Goal: Find specific page/section: Find specific page/section

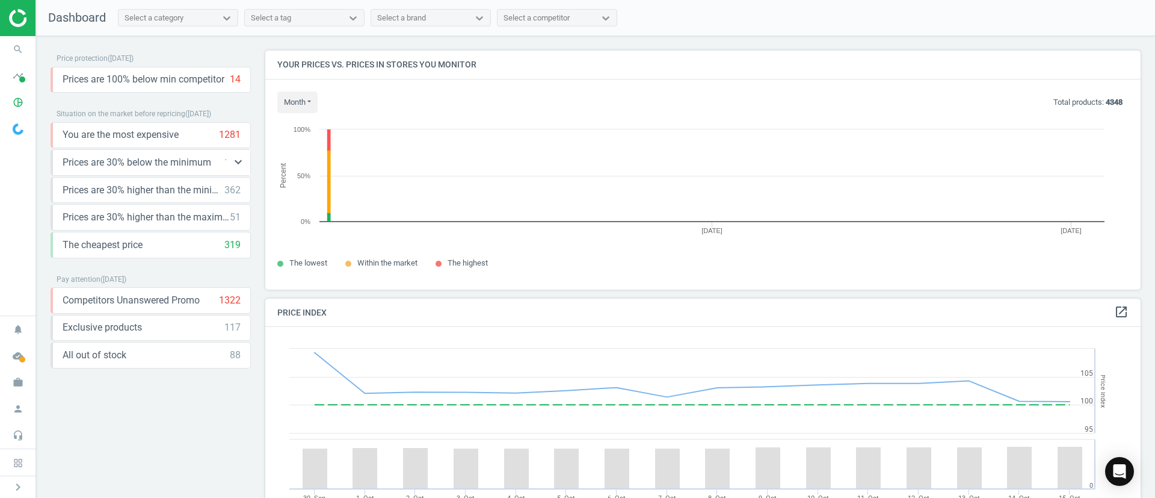
scroll to position [267, 890]
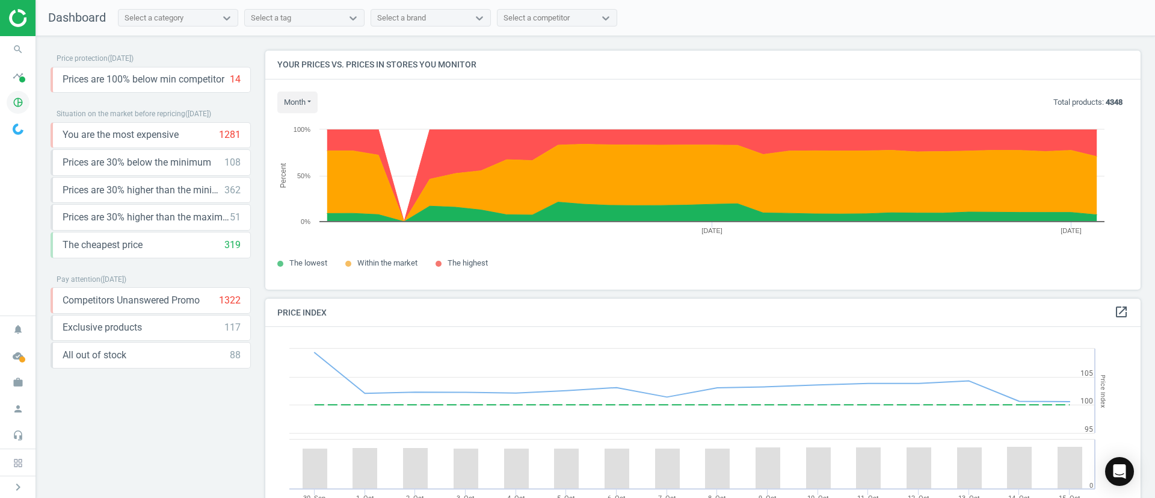
click at [22, 103] on icon "pie_chart_outlined" at bounding box center [18, 102] width 23 height 23
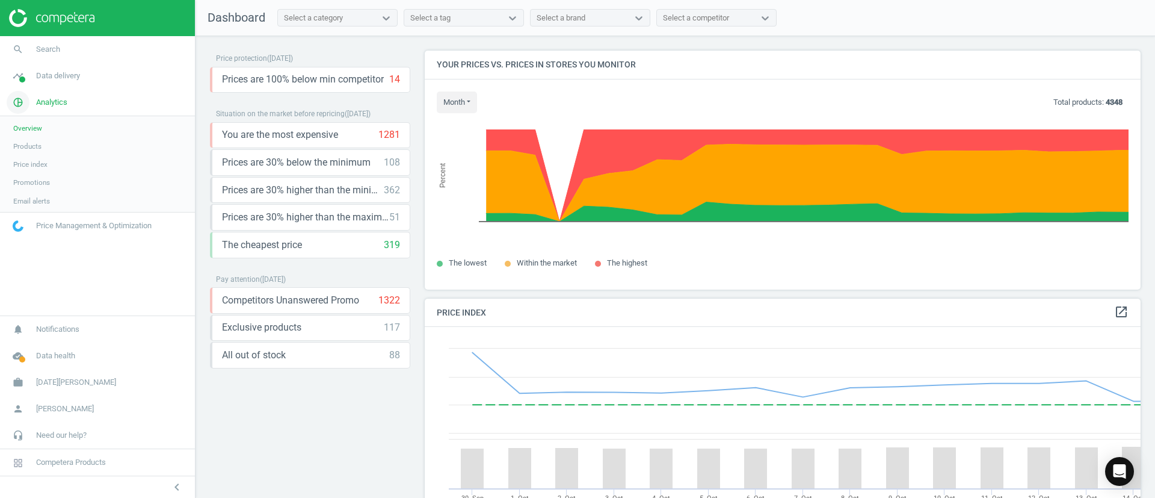
scroll to position [305, 730]
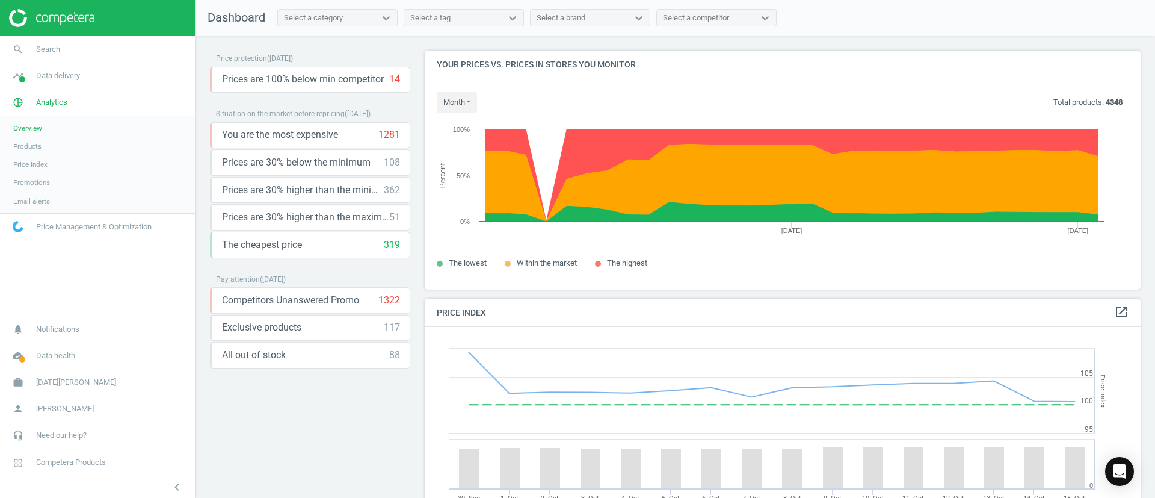
click at [29, 149] on span "Products" at bounding box center [27, 146] width 28 height 10
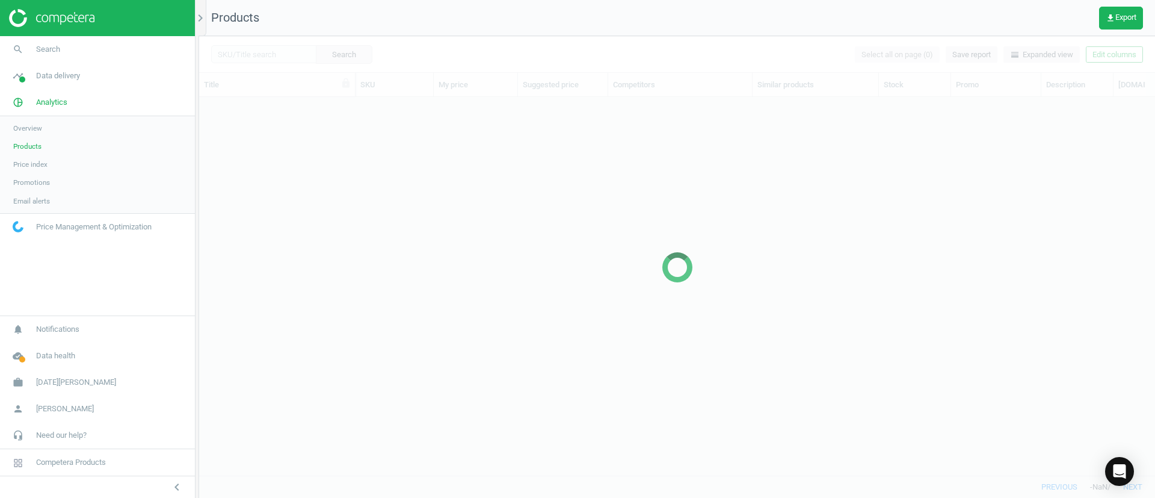
scroll to position [350, 942]
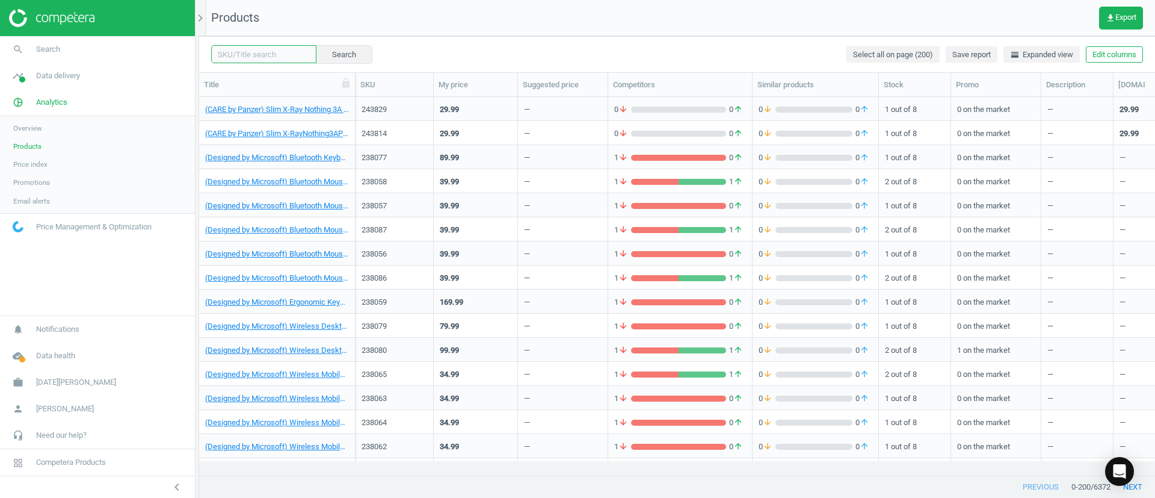
click at [266, 52] on input "text" at bounding box center [263, 54] width 105 height 18
paste input "226356"
type input "226356"
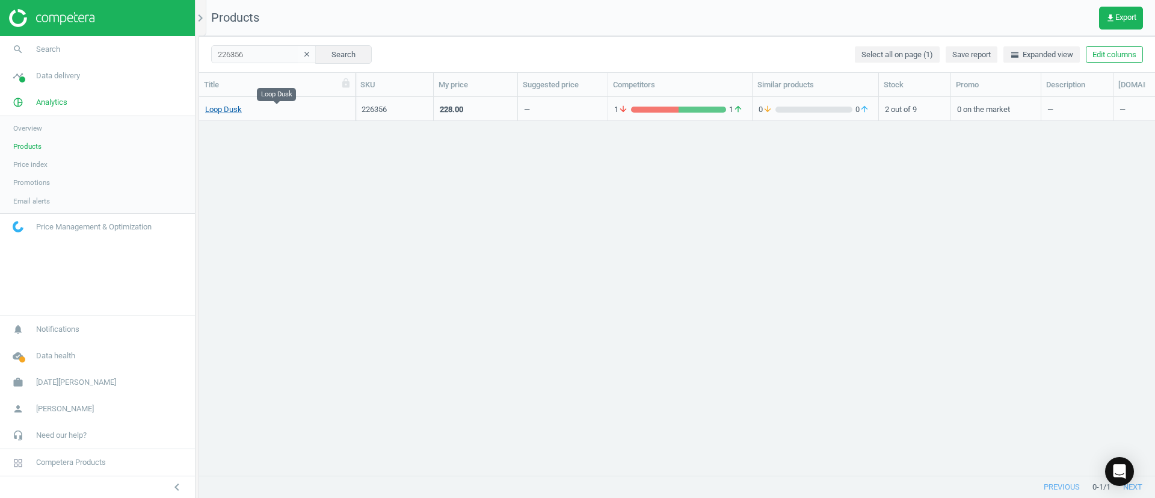
click at [216, 110] on link "Loop Dusk" at bounding box center [223, 109] width 37 height 11
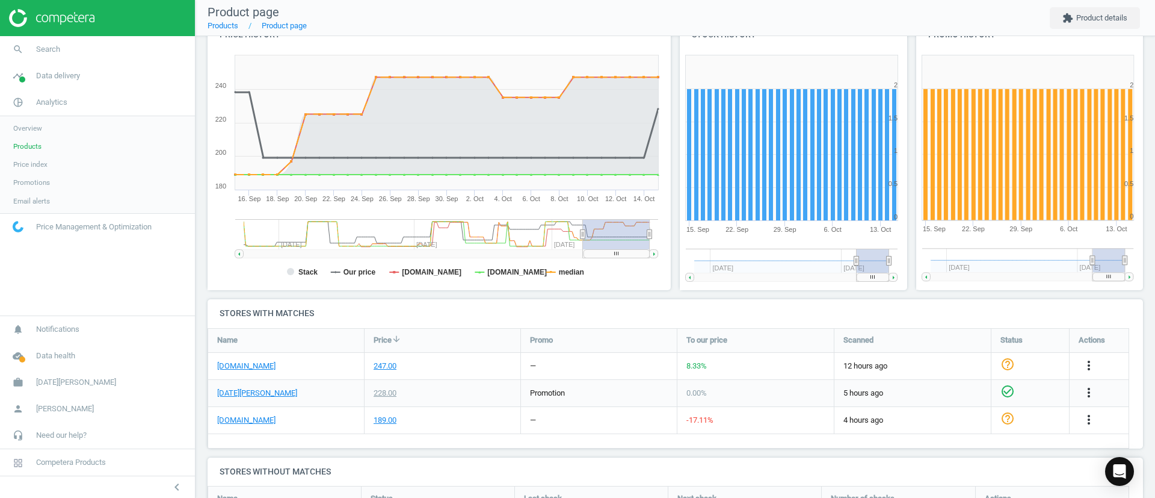
scroll to position [144, 0]
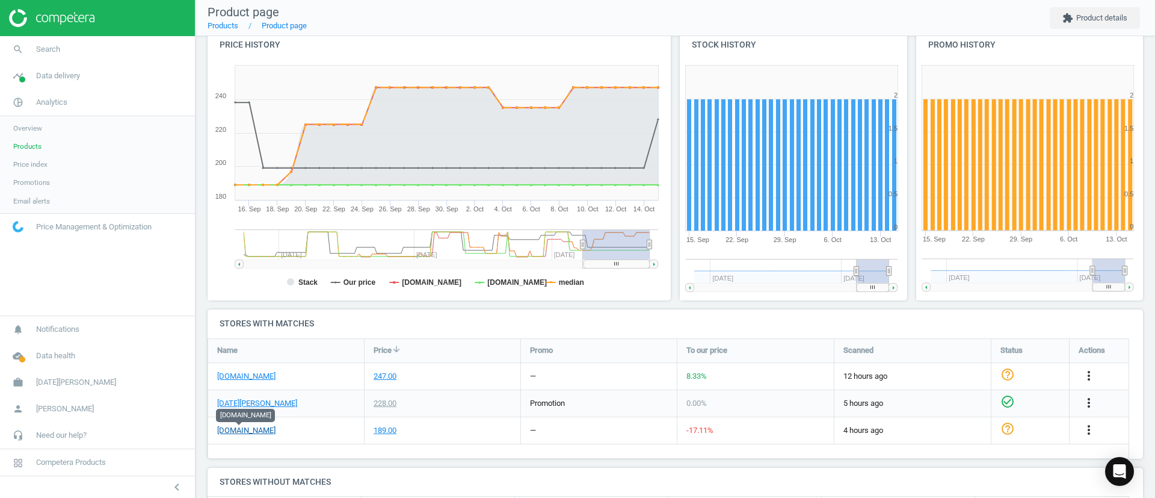
click at [247, 429] on link "[DOMAIN_NAME]" at bounding box center [246, 430] width 58 height 11
